Goal: Task Accomplishment & Management: Manage account settings

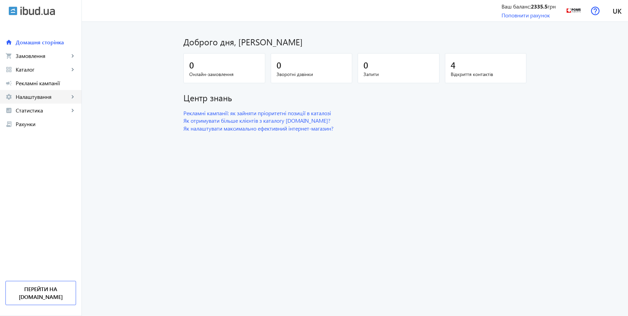
click at [45, 99] on span "Налаштування" at bounding box center [42, 96] width 53 height 7
click at [0, 0] on span "Загальні налаштування" at bounding box center [0, 0] width 0 height 0
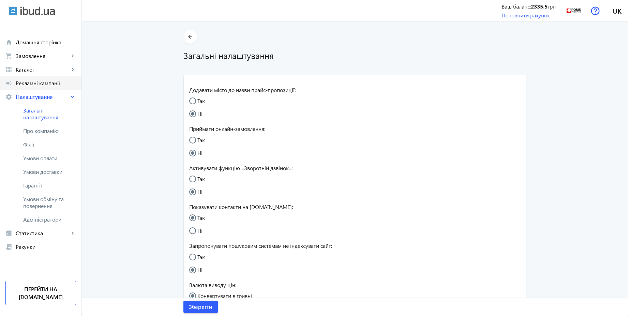
click at [33, 82] on span "Рекламні кампанії" at bounding box center [46, 83] width 60 height 7
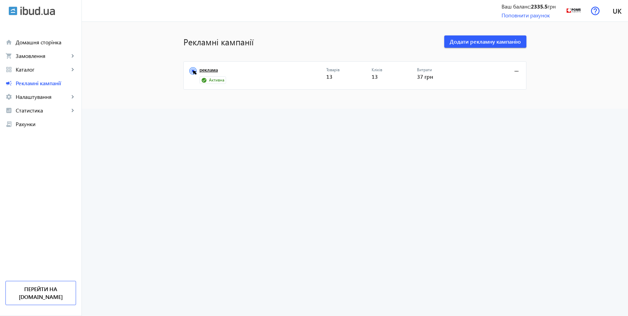
click at [219, 73] on link "реклама" at bounding box center [262, 72] width 127 height 10
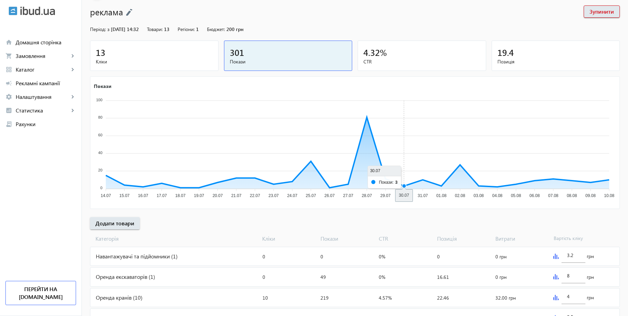
scroll to position [76, 0]
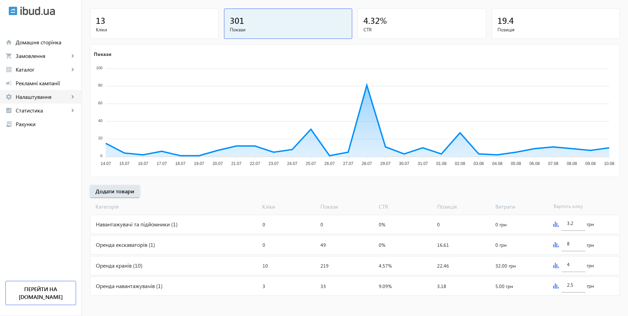
click at [46, 97] on span "Налаштування" at bounding box center [42, 96] width 53 height 7
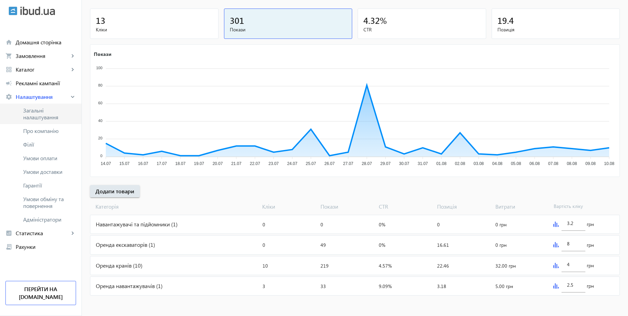
click at [45, 107] on span "Загальні налаштування" at bounding box center [49, 114] width 53 height 14
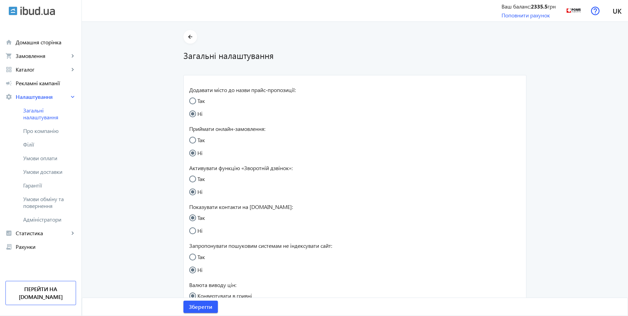
click at [193, 144] on input "Так" at bounding box center [196, 144] width 14 height 14
radio input "true"
click at [204, 305] on span "Зберегти" at bounding box center [201, 306] width 24 height 7
click at [53, 204] on span "Умови обміну та повернення" at bounding box center [49, 203] width 53 height 14
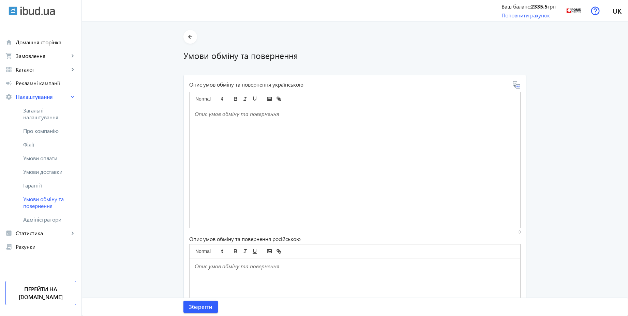
click at [205, 119] on div at bounding box center [354, 167] width 330 height 122
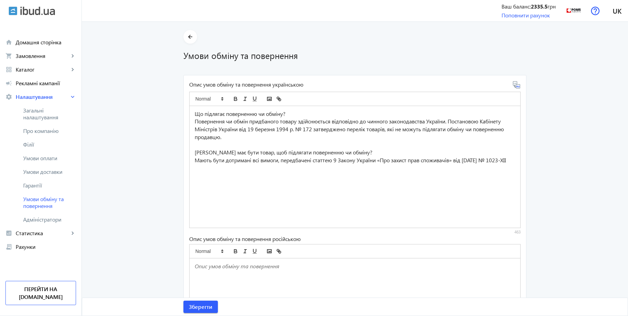
click at [516, 86] on icon at bounding box center [516, 87] width 1 height 2
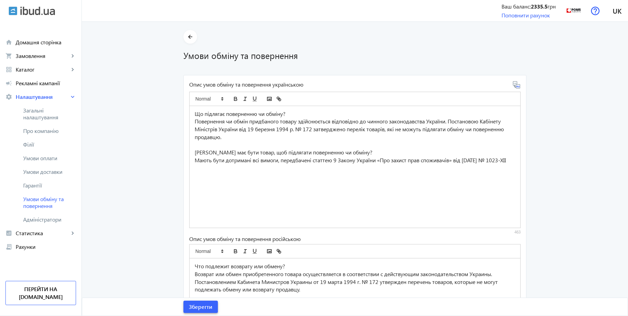
click at [202, 309] on span "Зберегти" at bounding box center [201, 306] width 24 height 7
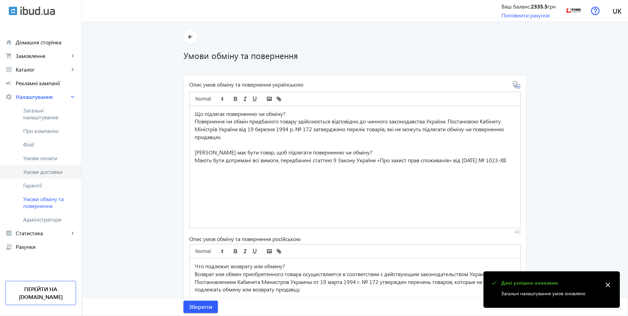
click at [55, 175] on span "Умови доставки" at bounding box center [49, 171] width 53 height 7
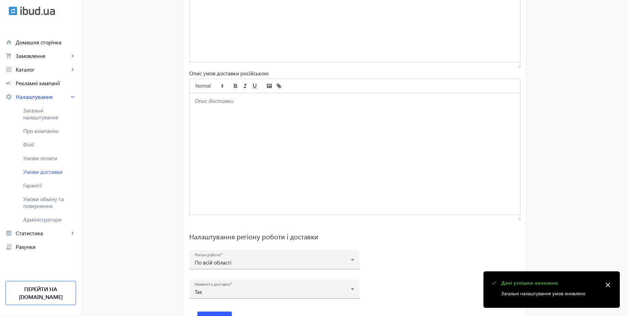
scroll to position [423, 0]
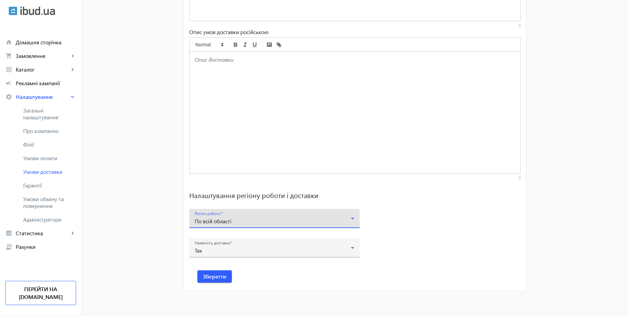
click at [240, 221] on div "По всій області" at bounding box center [273, 220] width 156 height 5
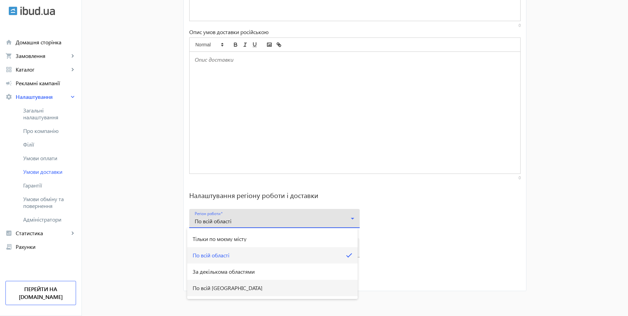
click at [225, 287] on span "По всій [GEOGRAPHIC_DATA]" at bounding box center [227, 287] width 70 height 5
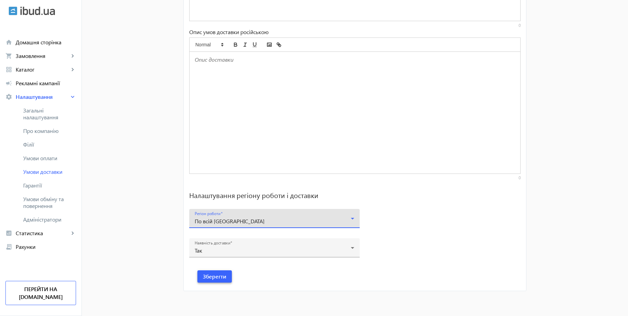
click at [222, 276] on span "Зберегти" at bounding box center [215, 276] width 24 height 7
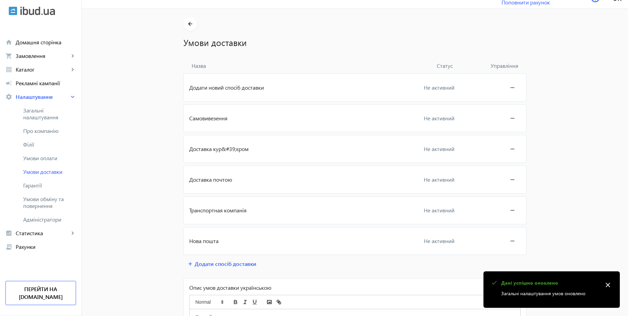
scroll to position [61, 0]
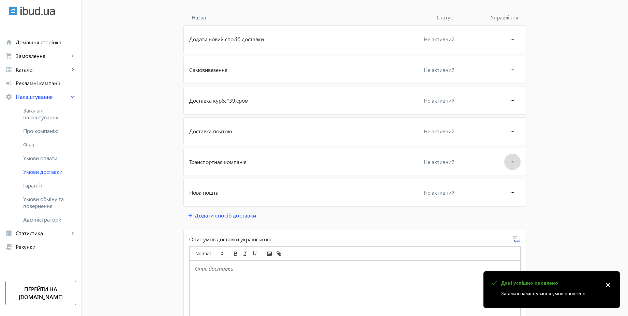
click at [504, 158] on span at bounding box center [512, 162] width 16 height 16
click at [493, 178] on span "Редагувати" at bounding box center [498, 180] width 27 height 5
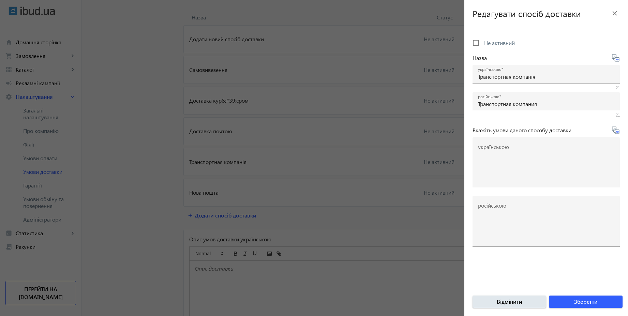
click at [494, 43] on span "Не активний" at bounding box center [499, 42] width 31 height 7
click at [482, 43] on input "Не активний" at bounding box center [476, 43] width 14 height 14
checkbox input "true"
click at [569, 301] on span "submit" at bounding box center [585, 301] width 74 height 16
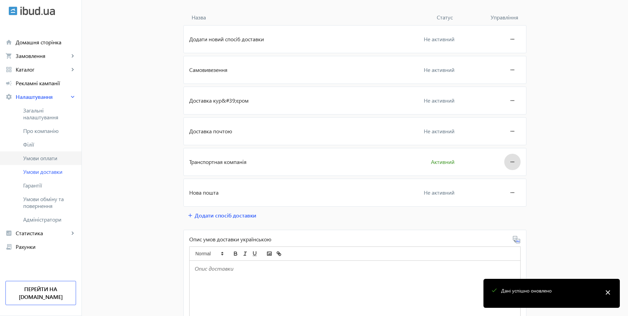
click at [36, 160] on span "Умови оплати" at bounding box center [49, 158] width 53 height 7
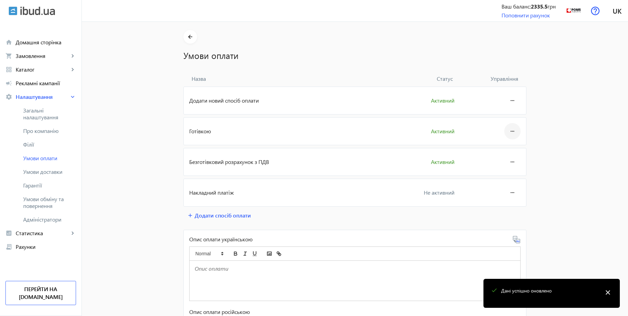
click at [512, 136] on mat-icon "more_horiz" at bounding box center [512, 131] width 8 height 16
click at [500, 151] on span "Редагувати" at bounding box center [498, 150] width 27 height 5
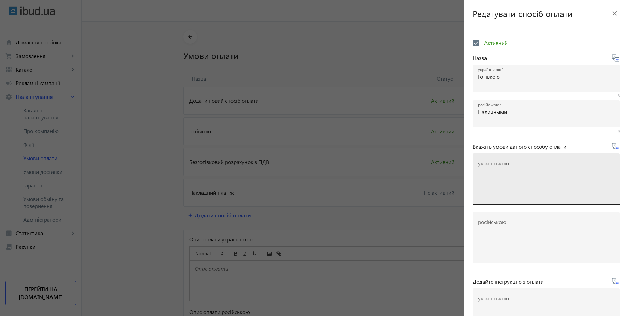
click at [523, 176] on textarea "українською" at bounding box center [546, 181] width 136 height 40
paste textarea "Оплачуйте замовлення готівкою при отриманні товару в нашому офісі чи у кур'єра"
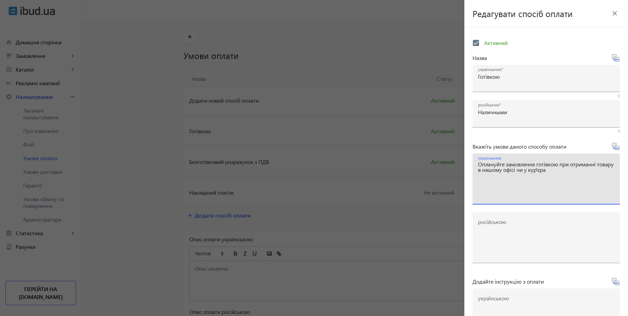
type textarea "Оплачуйте замовлення готівкою при отриманні товару в нашому офісі чи у кур'єра"
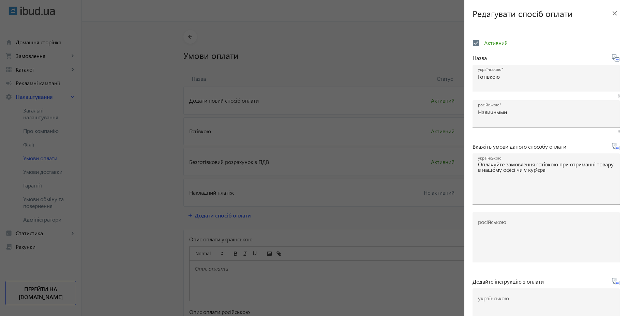
click at [613, 147] on icon at bounding box center [615, 146] width 8 height 8
type textarea "Оплачивайте заказ наличными при получении товара в нашем офисе или у курьера"
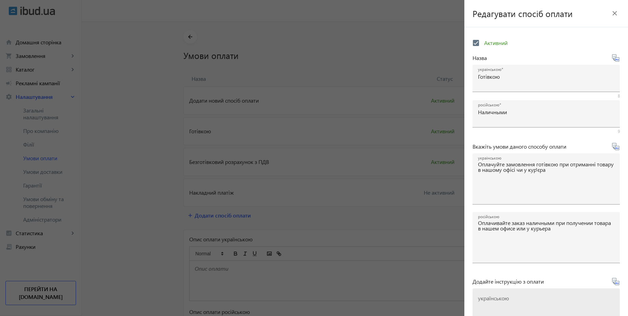
click at [508, 298] on mat-label "українською" at bounding box center [493, 297] width 31 height 7
click at [508, 298] on textarea "українською" at bounding box center [546, 316] width 136 height 40
paste textarea "Оплатіть замовлення готівкою при отриманні товару"
type textarea "Оплатіть замовлення готівкою при отриманні товару"
click at [617, 283] on icon at bounding box center [617, 283] width 1 height 2
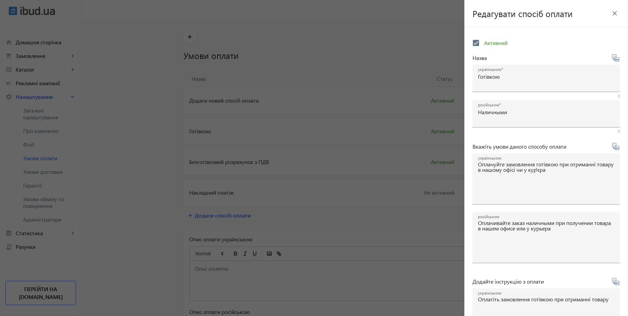
type textarea "Оплатите заказ наличными при получении товара"
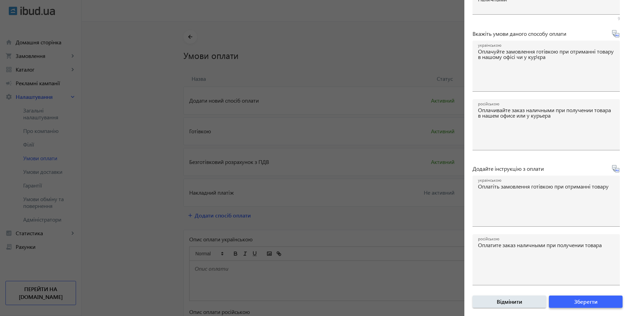
click at [594, 303] on span "submit" at bounding box center [585, 301] width 74 height 16
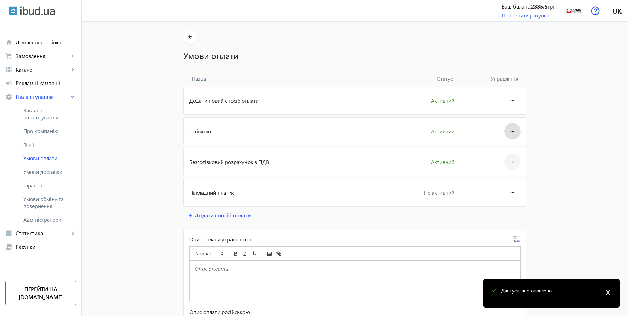
click at [513, 161] on mat-icon "more_horiz" at bounding box center [512, 162] width 8 height 16
click at [507, 180] on span "Редагувати" at bounding box center [498, 180] width 27 height 5
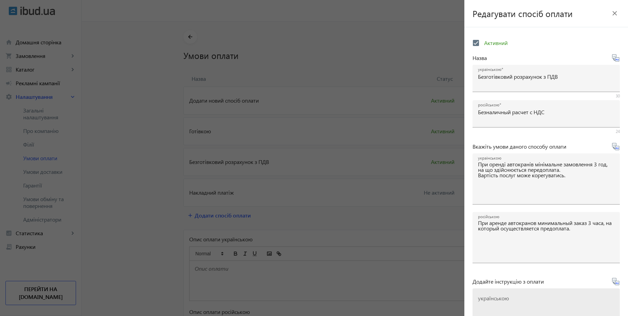
click at [533, 305] on textarea "українською" at bounding box center [546, 316] width 136 height 40
paste textarea "Оплатіть замовлення згідно реквізитів рахунка-фактури"
type textarea "Оплатіть замовлення згідно реквізитів рахунка-фактури"
click at [615, 282] on icon at bounding box center [615, 281] width 8 height 8
type textarea "Оплатите заказ согласно реквизитам счета-фактуры"
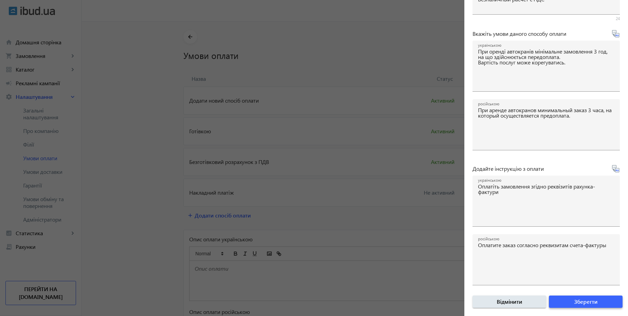
click at [590, 303] on span "Зберегти" at bounding box center [586, 301] width 24 height 7
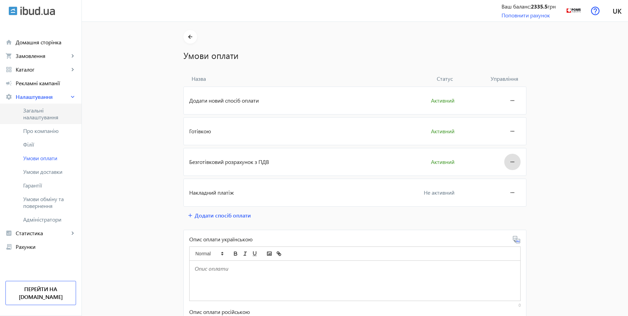
click at [40, 106] on link "Загальні налаштування" at bounding box center [40, 114] width 81 height 20
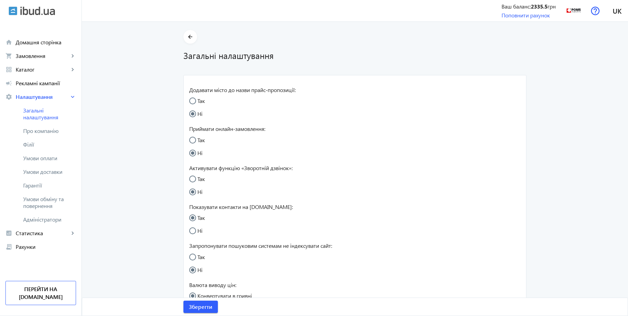
radio input "true"
click at [56, 82] on span "Рекламні кампанії" at bounding box center [46, 83] width 60 height 7
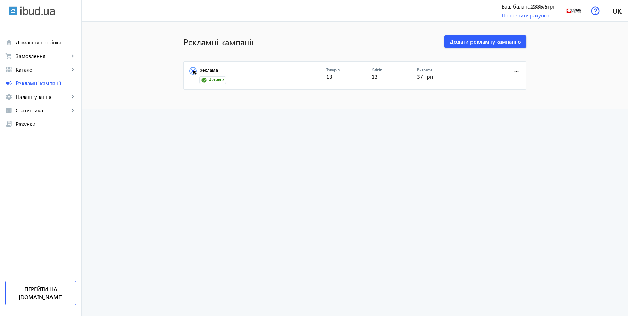
click at [211, 67] on link "реклама" at bounding box center [262, 72] width 127 height 10
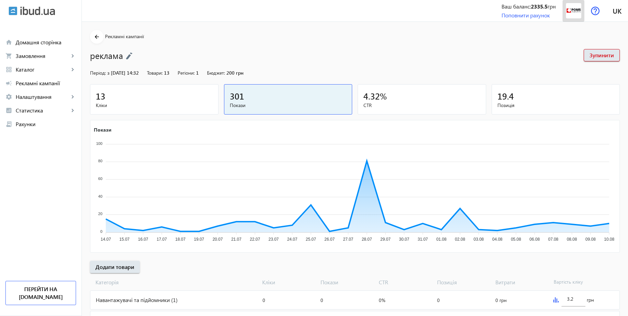
click at [569, 14] on img at bounding box center [573, 10] width 15 height 15
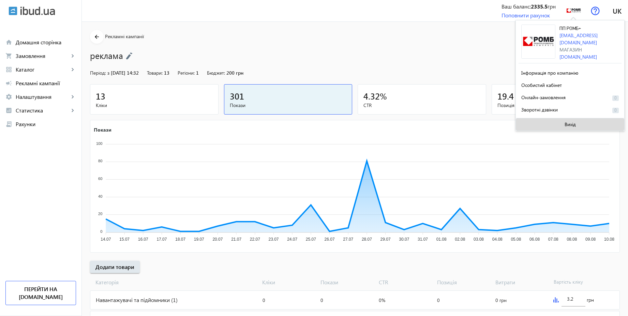
click at [570, 122] on span "Вихід" at bounding box center [569, 124] width 11 height 5
